Goal: Navigation & Orientation: Find specific page/section

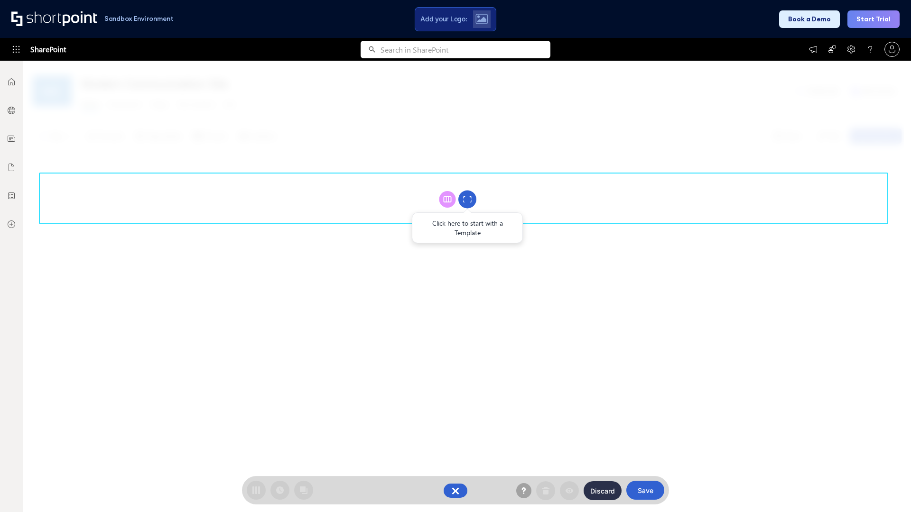
click at [467, 199] on circle at bounding box center [467, 200] width 18 height 18
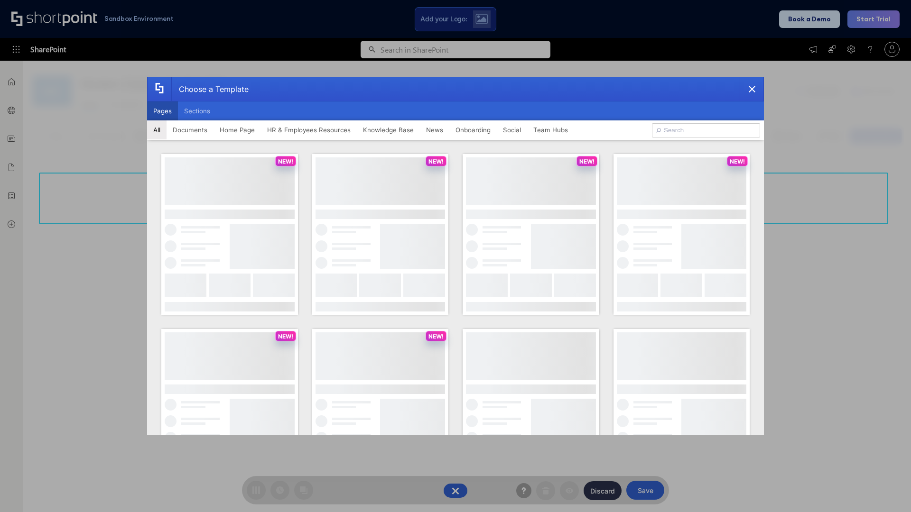
click at [162, 111] on button "Pages" at bounding box center [162, 110] width 31 height 19
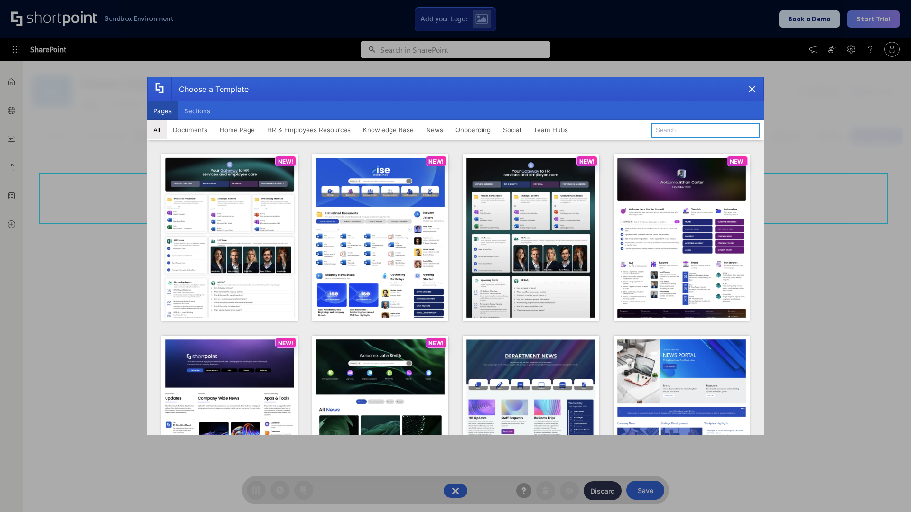
type input "Documents 1"
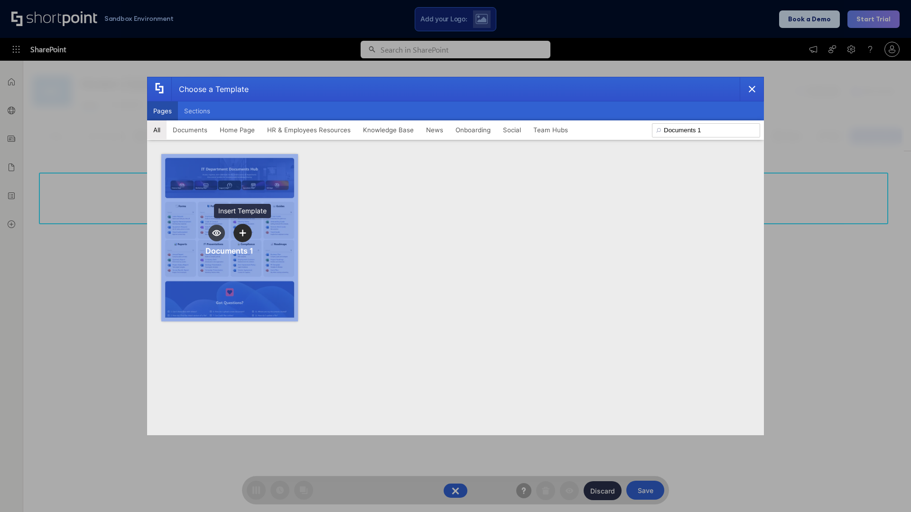
click at [242, 233] on icon "template selector" at bounding box center [242, 233] width 7 height 7
